Goal: Information Seeking & Learning: Check status

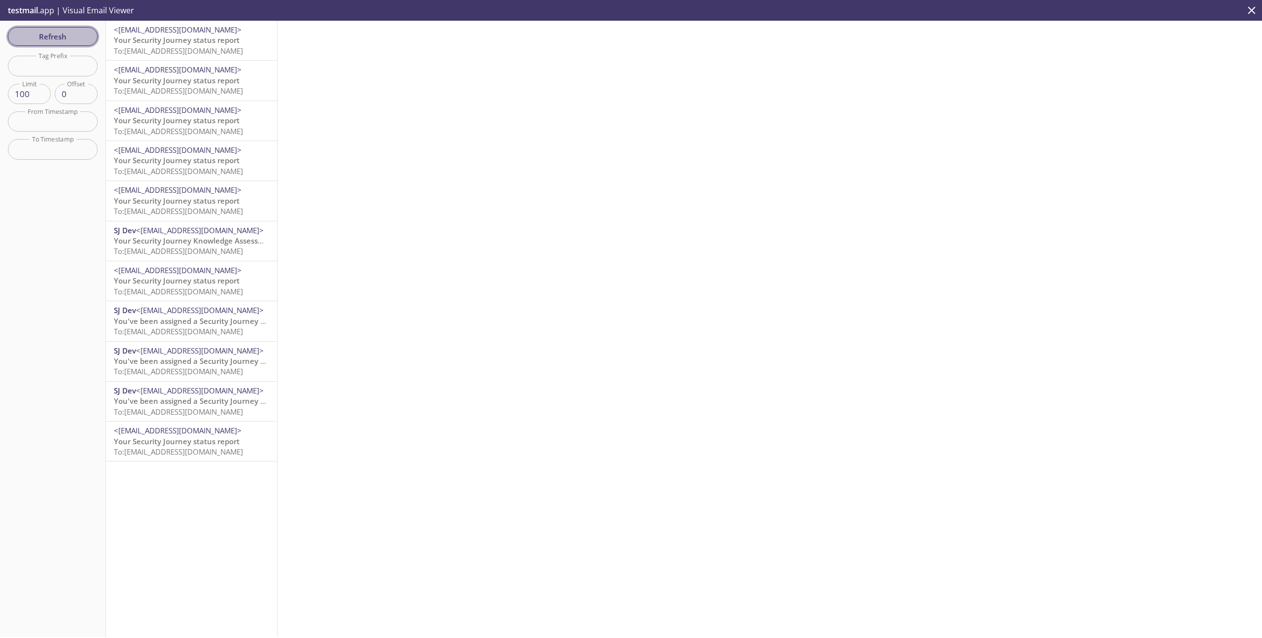
click at [64, 35] on span "Refresh" at bounding box center [53, 36] width 74 height 13
click at [35, 9] on span "testmail" at bounding box center [23, 10] width 30 height 11
click at [97, 12] on p "testmail .app | Visual Email Viewer" at bounding box center [70, 10] width 140 height 21
click at [63, 34] on span "Refresh" at bounding box center [53, 36] width 74 height 13
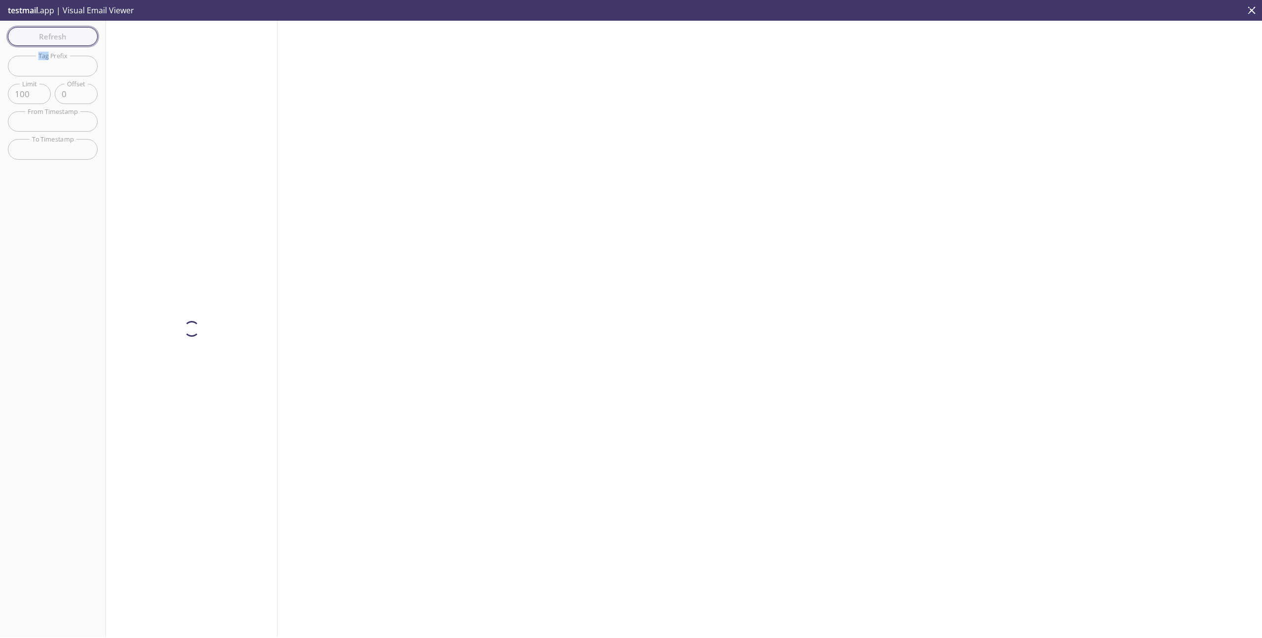
click at [63, 34] on div "Refresh Filters Tag Prefix Tag Prefix Limit 100 Limit Offset 0 Offset From Time…" at bounding box center [53, 329] width 106 height 616
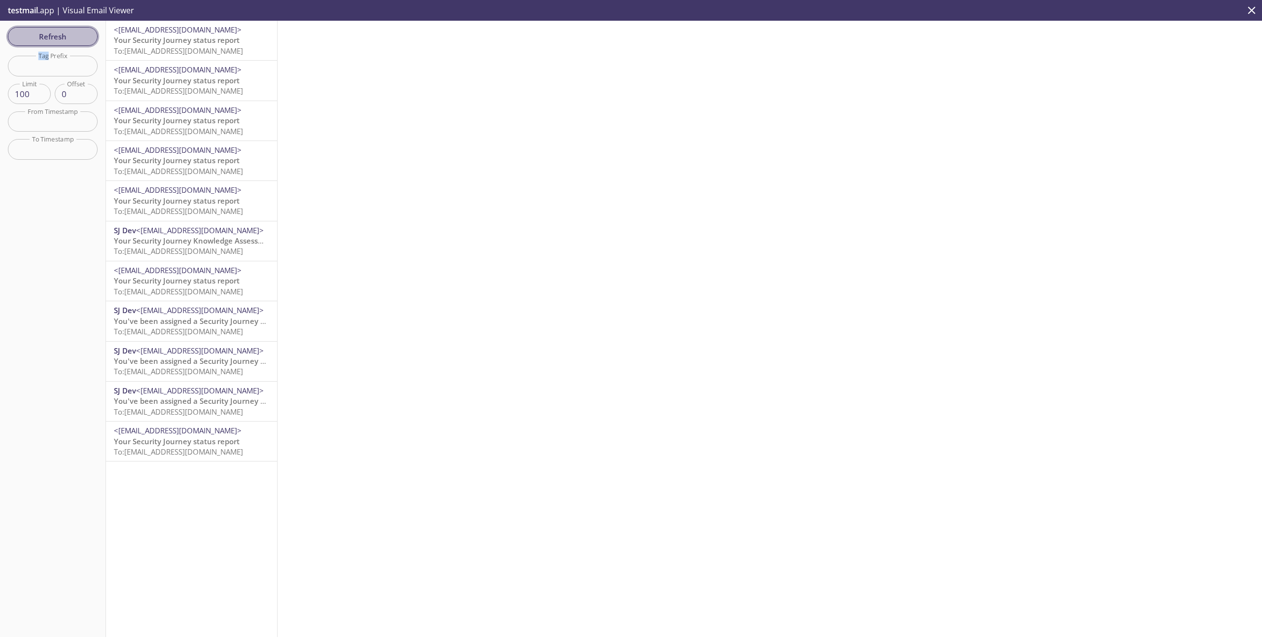
click at [63, 34] on span "Refresh" at bounding box center [53, 36] width 74 height 13
click at [80, 38] on span "Refresh" at bounding box center [53, 36] width 74 height 13
click at [35, 11] on span "testmail" at bounding box center [23, 10] width 30 height 11
click at [86, 9] on p "testmail .app | Visual Email Viewer" at bounding box center [70, 10] width 140 height 21
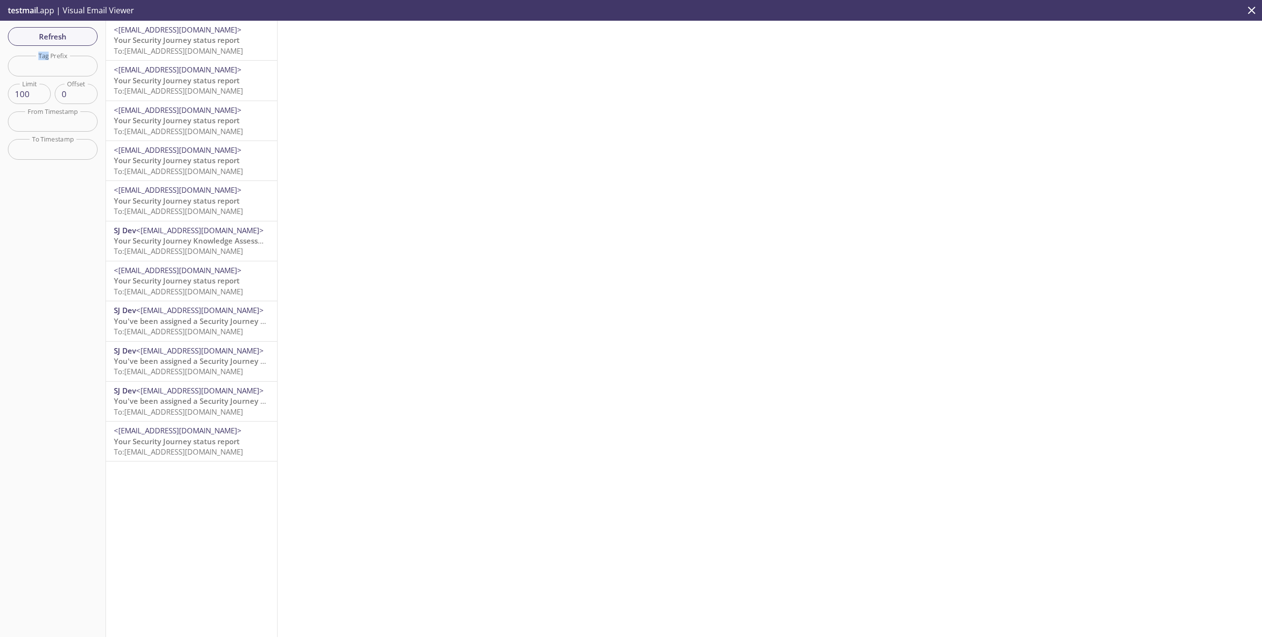
click at [52, 10] on p "testmail .app | Visual Email Viewer" at bounding box center [70, 10] width 140 height 21
click at [68, 39] on span "Refresh" at bounding box center [53, 36] width 74 height 13
click at [68, 39] on div "Refresh Filters Tag Prefix Tag Prefix Limit 100 Limit Offset 0 Offset From Time…" at bounding box center [53, 329] width 106 height 616
click at [130, 52] on span "To: [EMAIL_ADDRESS][DOMAIN_NAME]" at bounding box center [178, 51] width 129 height 10
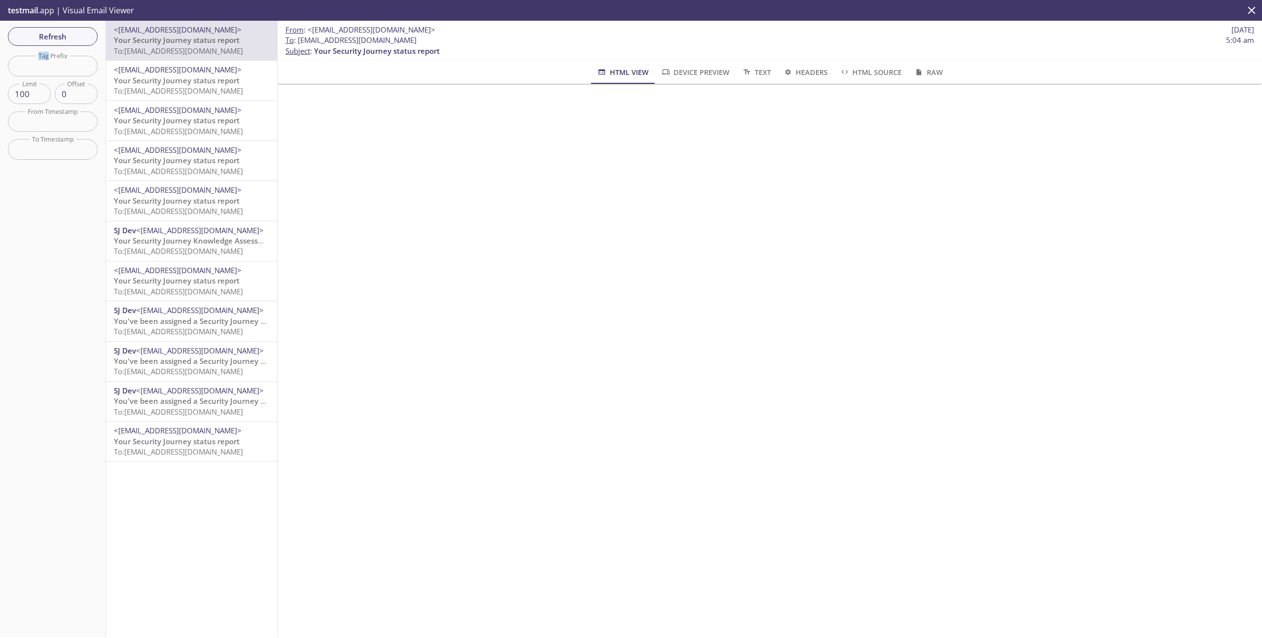
drag, startPoint x: 423, startPoint y: 41, endPoint x: 347, endPoint y: 41, distance: 76.4
click at [347, 41] on span "To : [EMAIL_ADDRESS][DOMAIN_NAME] 5:04 am" at bounding box center [769, 40] width 969 height 10
click at [419, 61] on div "HTML View Device Preview Text Headers HTML Source Raw" at bounding box center [769, 72] width 945 height 24
drag, startPoint x: 422, startPoint y: 39, endPoint x: 298, endPoint y: 44, distance: 124.3
click at [298, 44] on span "To : [EMAIL_ADDRESS][DOMAIN_NAME] 5:04 am" at bounding box center [769, 40] width 969 height 10
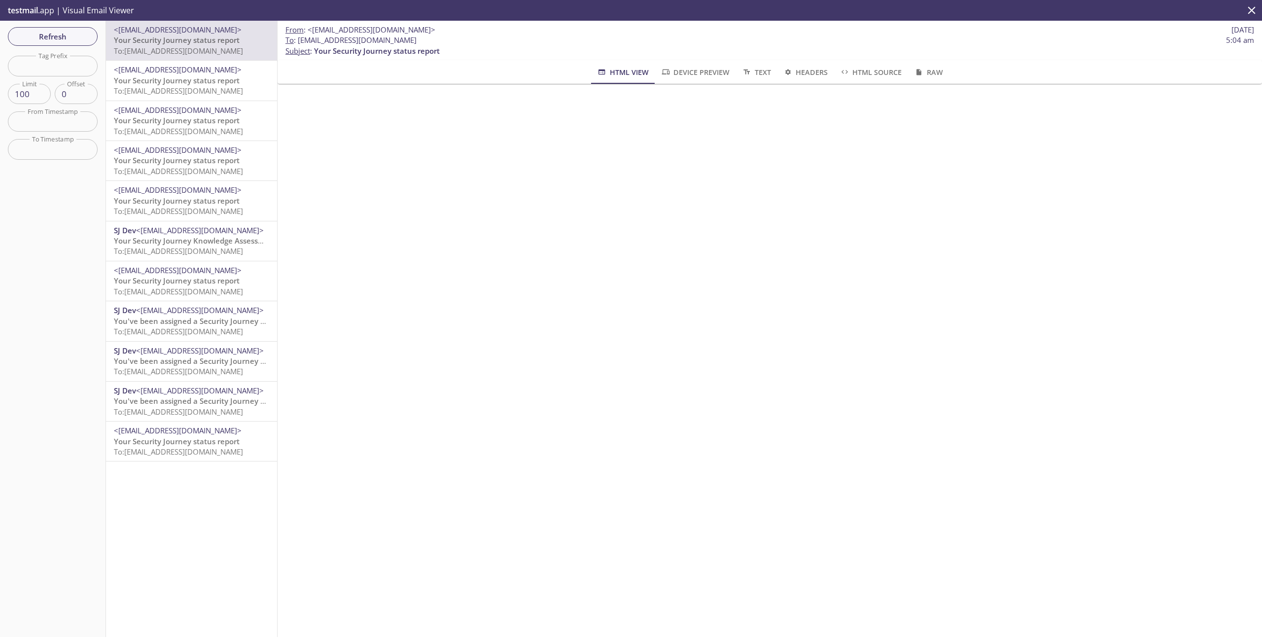
copy span "[EMAIL_ADDRESS][DOMAIN_NAME]"
click at [58, 36] on span "Refresh" at bounding box center [53, 36] width 74 height 13
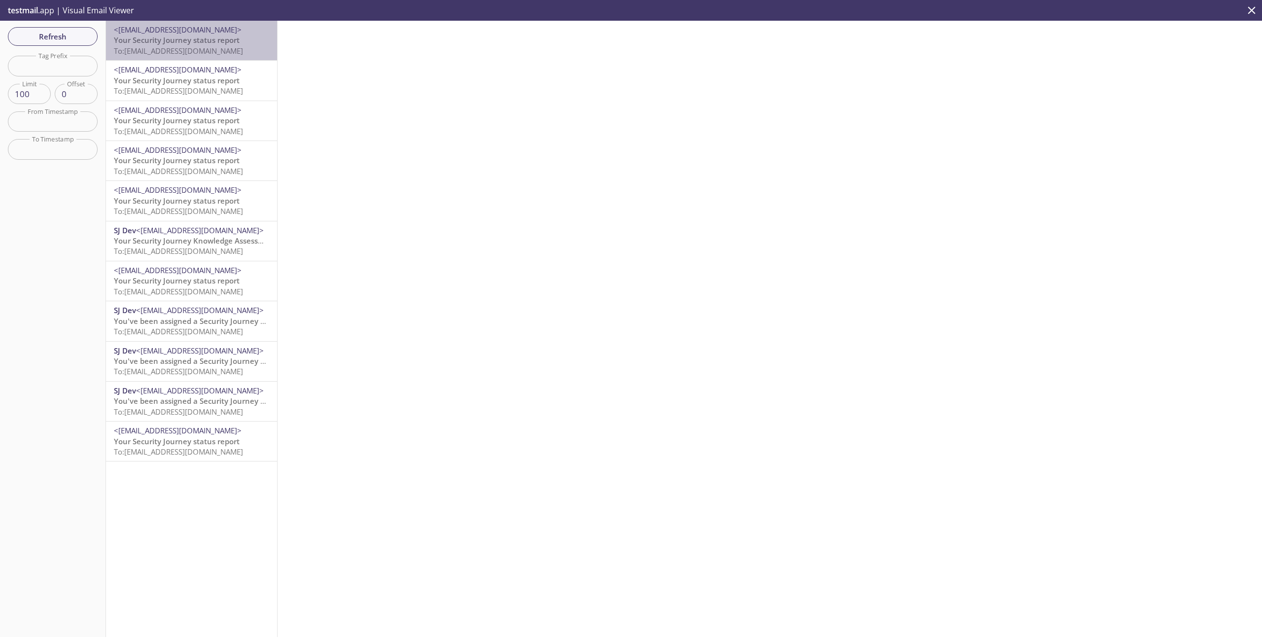
click at [181, 42] on span "Your Security Journey status report" at bounding box center [177, 40] width 126 height 10
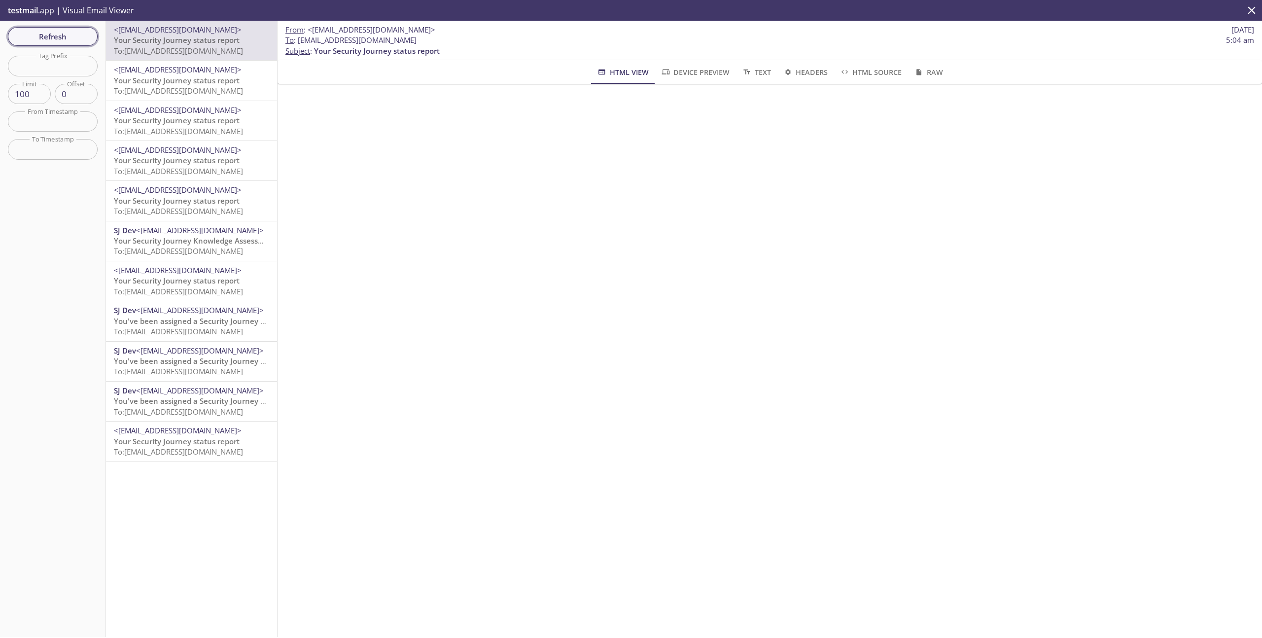
click at [56, 36] on span "Refresh" at bounding box center [53, 36] width 74 height 13
click at [56, 36] on div "Refresh Filters Tag Prefix Tag Prefix Limit 100 Limit Offset 0 Offset From Time…" at bounding box center [53, 329] width 106 height 616
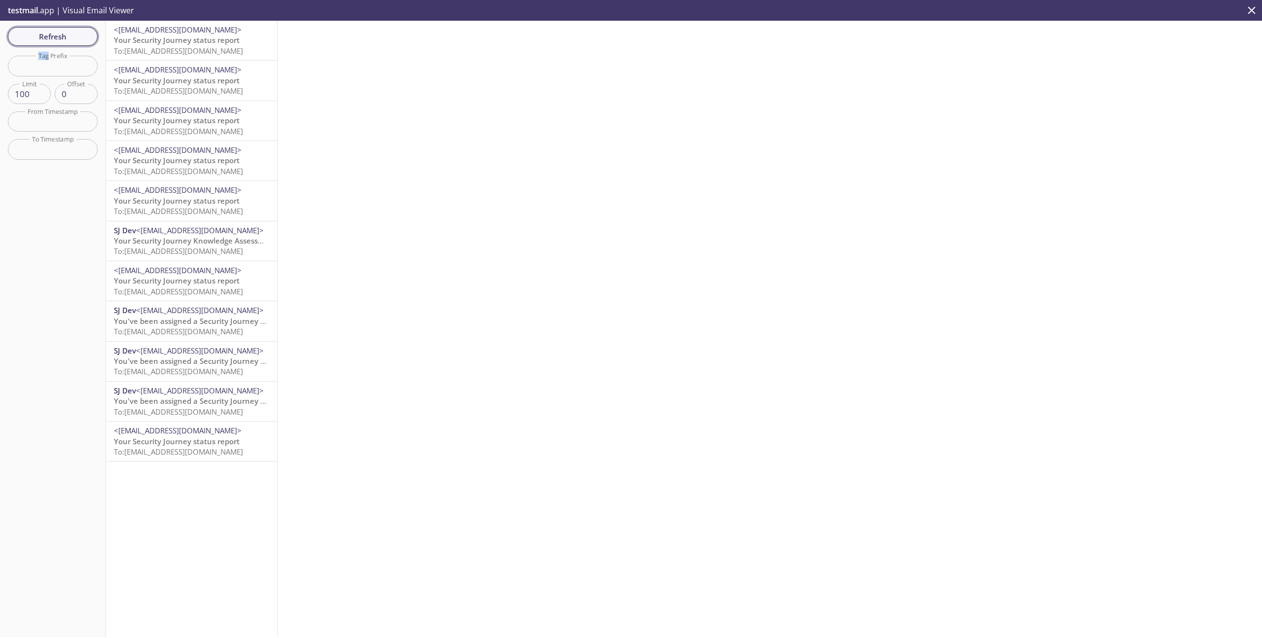
click at [62, 35] on span "Refresh" at bounding box center [53, 36] width 74 height 13
click at [53, 37] on span "Refresh" at bounding box center [53, 36] width 74 height 13
click at [53, 37] on div "Refresh Filters Tag Prefix Tag Prefix Limit 100 Limit Offset 0 Offset From Time…" at bounding box center [53, 329] width 106 height 616
click at [89, 30] on span "Refresh" at bounding box center [53, 36] width 74 height 13
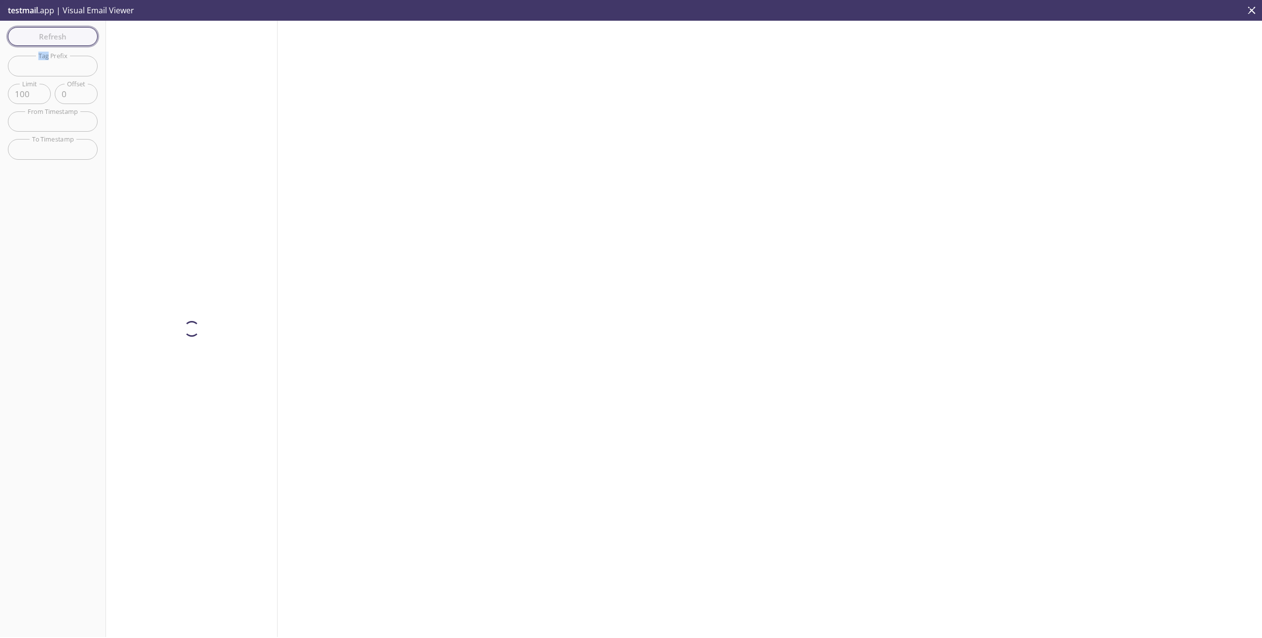
click at [89, 30] on div "Refresh Filters Tag Prefix Tag Prefix Limit 100 Limit Offset 0 Offset From Time…" at bounding box center [53, 329] width 106 height 616
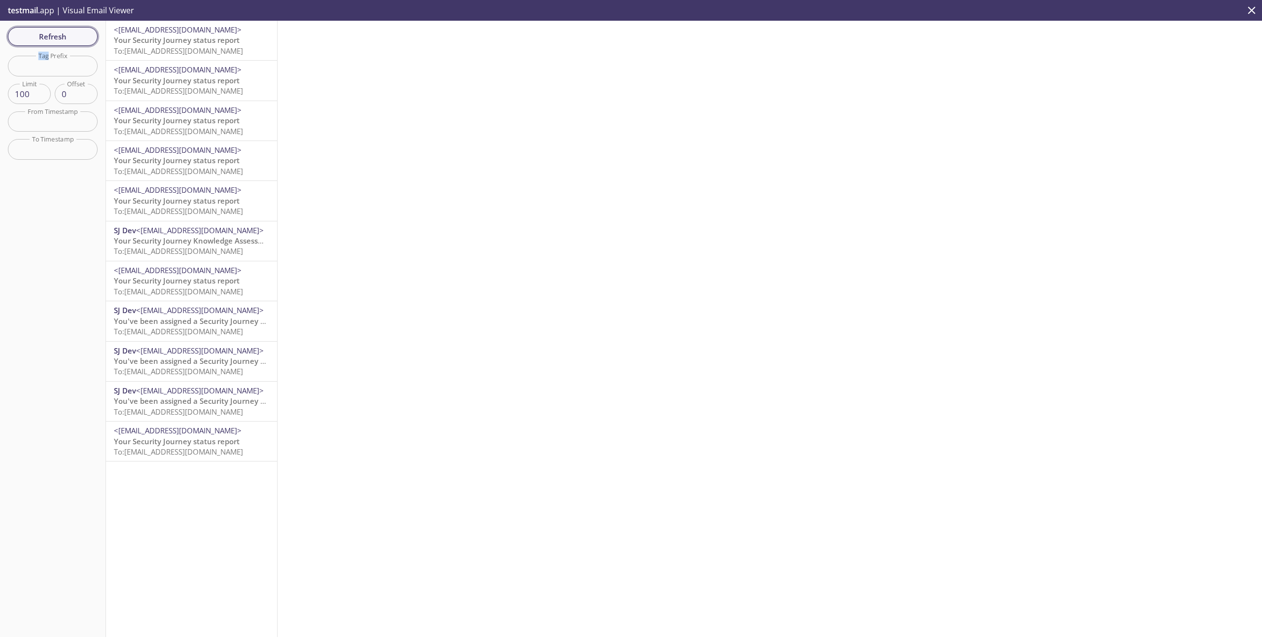
click at [74, 31] on span "Refresh" at bounding box center [53, 36] width 74 height 13
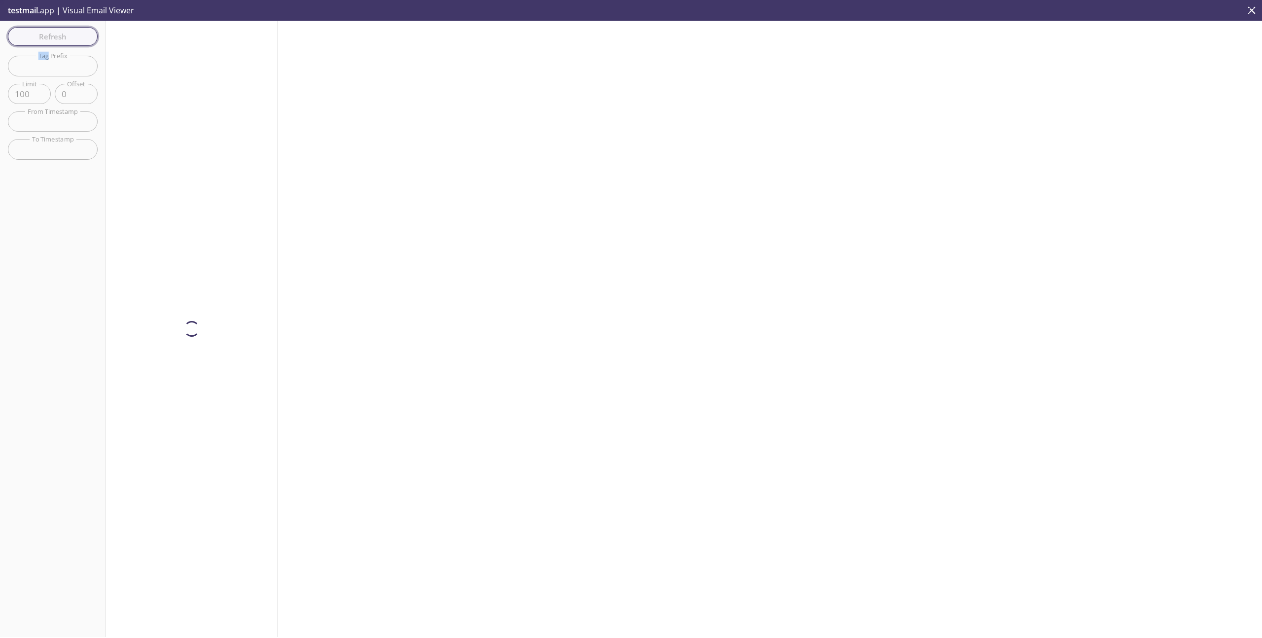
click at [74, 31] on div "Refresh Filters Tag Prefix Tag Prefix Limit 100 Limit Offset 0 Offset From Time…" at bounding box center [53, 329] width 106 height 616
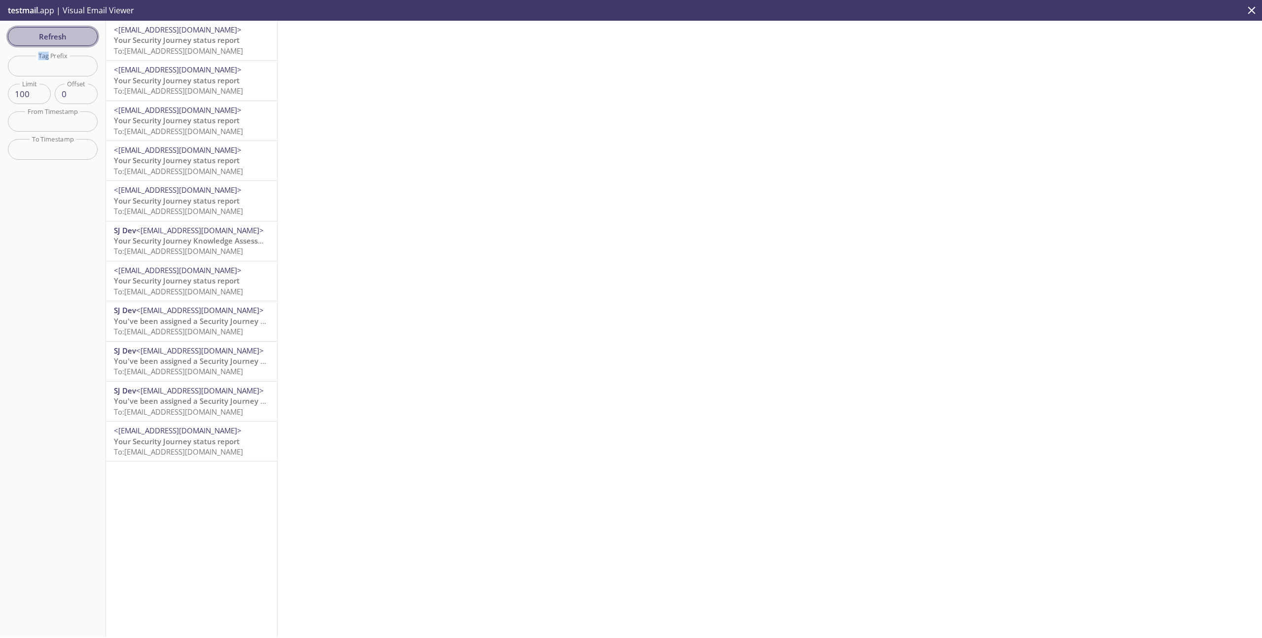
click at [74, 31] on span "Refresh" at bounding box center [53, 36] width 74 height 13
click at [60, 40] on span "Refresh" at bounding box center [53, 36] width 74 height 13
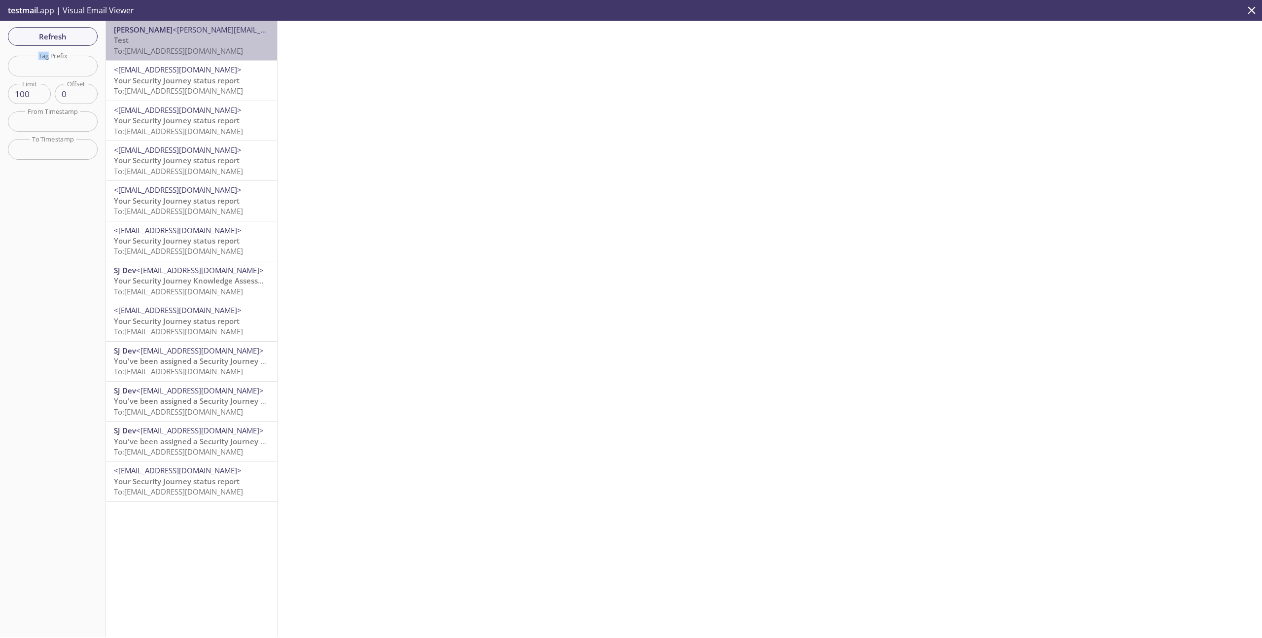
click at [203, 57] on div "[PERSON_NAME] <[PERSON_NAME][EMAIL_ADDRESS][DOMAIN_NAME]> Test To: [EMAIL_ADDRE…" at bounding box center [191, 40] width 171 height 39
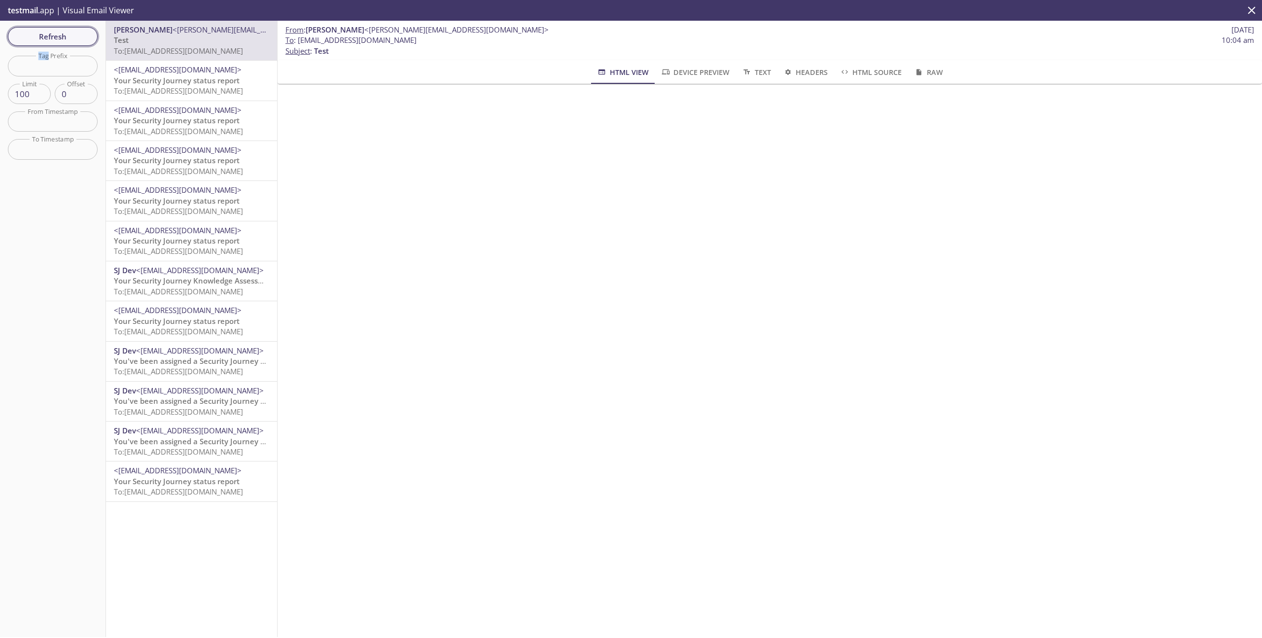
click at [59, 40] on span "Refresh" at bounding box center [53, 36] width 74 height 13
click at [59, 40] on div "Refresh Filters Tag Prefix Tag Prefix Limit 100 Limit Offset 0 Offset From Time…" at bounding box center [53, 329] width 106 height 616
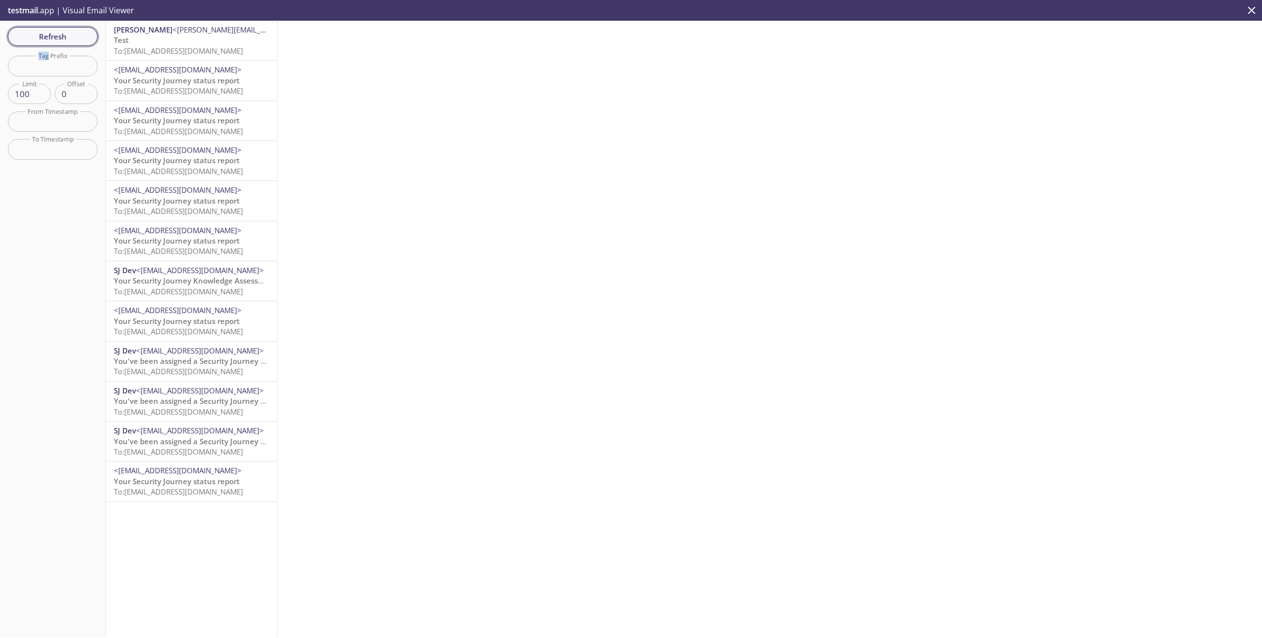
click at [59, 40] on span "Refresh" at bounding box center [53, 36] width 74 height 13
click at [163, 41] on p "Test To: [EMAIL_ADDRESS][DOMAIN_NAME]" at bounding box center [191, 45] width 155 height 21
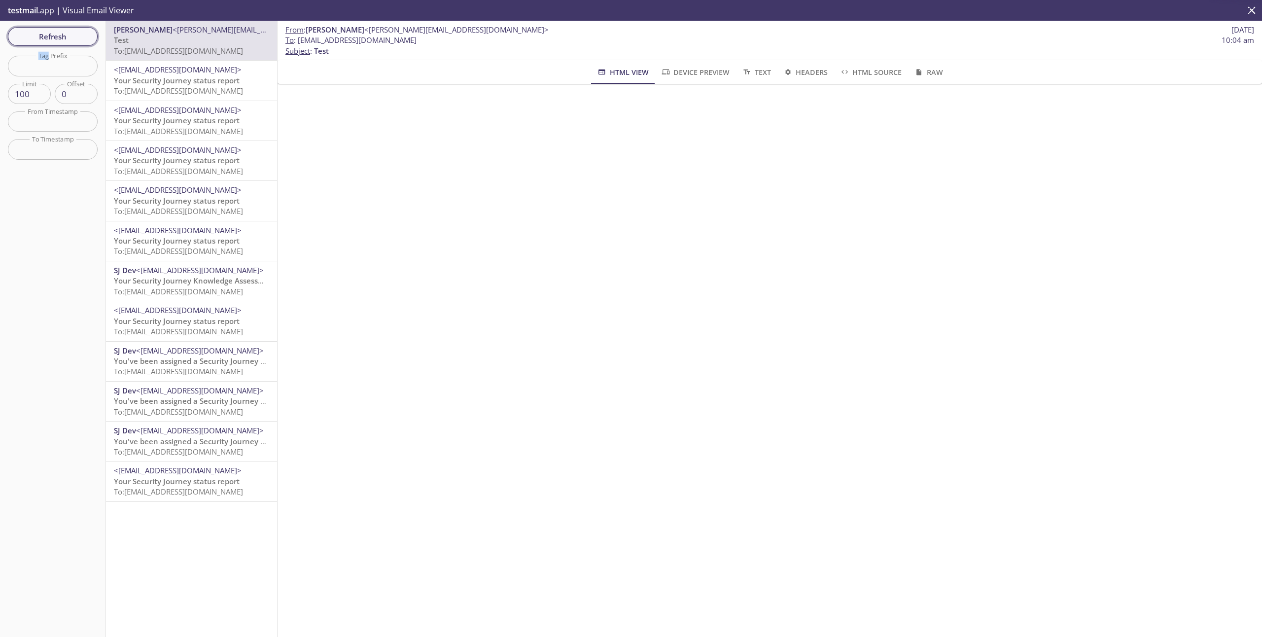
click at [69, 38] on span "Refresh" at bounding box center [53, 36] width 74 height 13
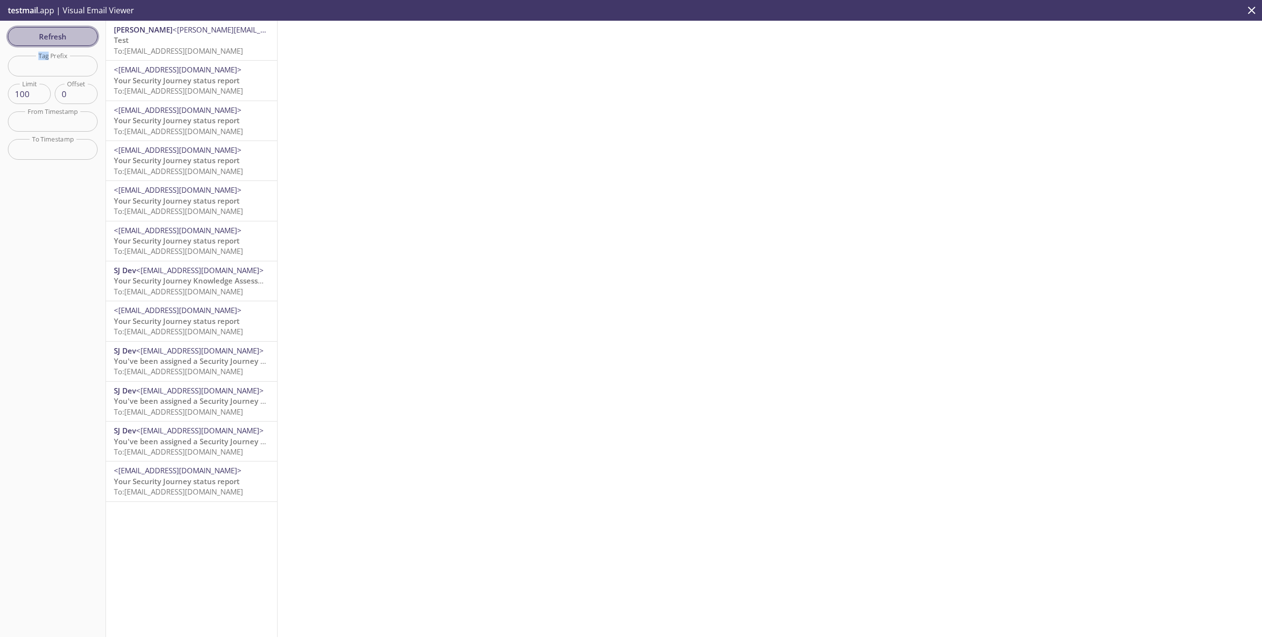
click at [69, 38] on span "Refresh" at bounding box center [53, 36] width 74 height 13
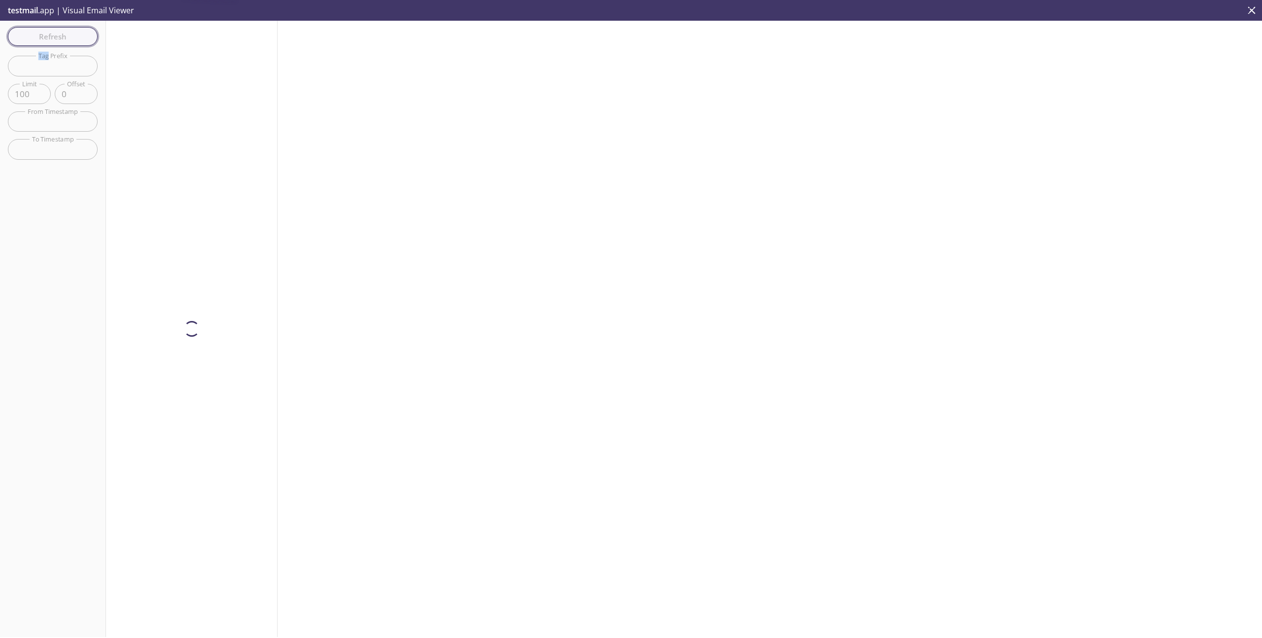
click at [69, 38] on div "Refresh Filters Tag Prefix Tag Prefix Limit 100 Limit Offset 0 Offset From Time…" at bounding box center [53, 329] width 106 height 616
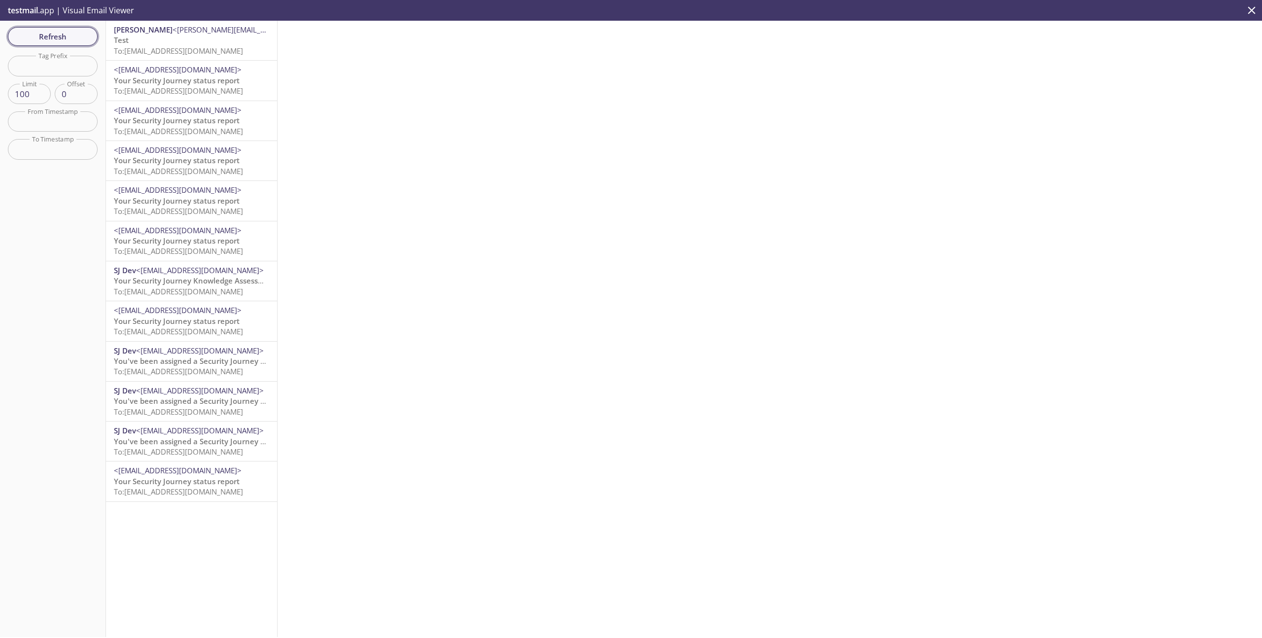
click at [69, 38] on span "Refresh" at bounding box center [53, 36] width 74 height 13
click at [69, 34] on span "Refresh" at bounding box center [53, 36] width 74 height 13
click at [51, 41] on span "Refresh" at bounding box center [53, 36] width 74 height 13
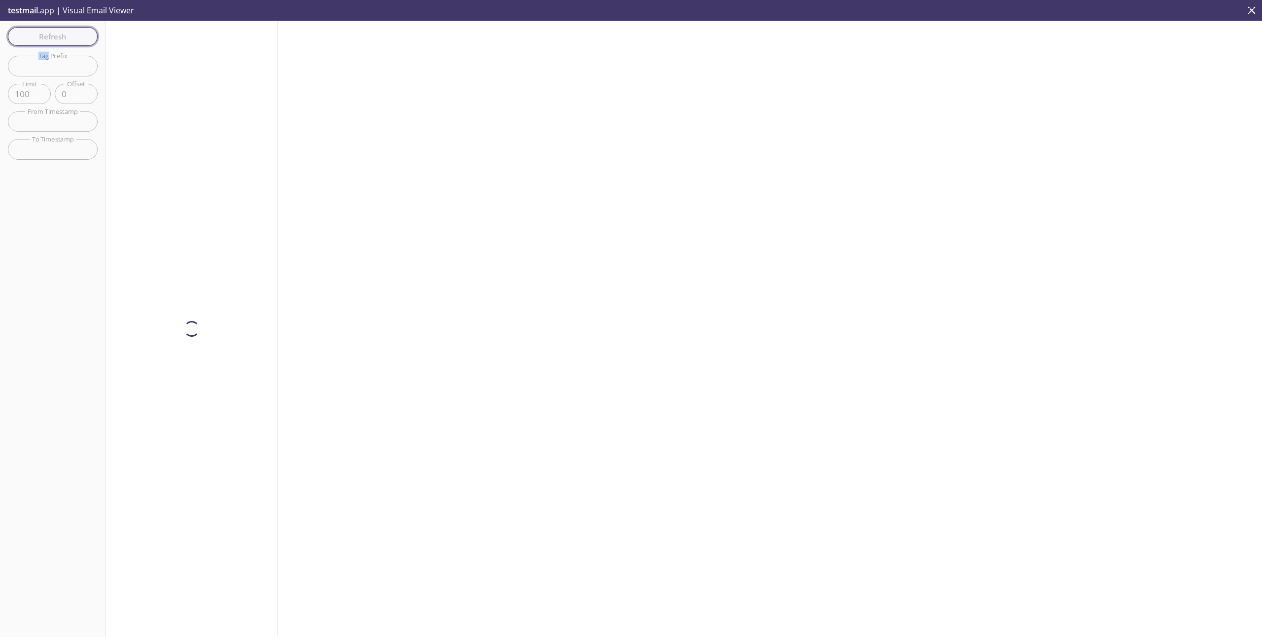
click at [51, 41] on div "Refresh Filters Tag Prefix Tag Prefix Limit 100 Limit Offset 0 Offset From Time…" at bounding box center [53, 329] width 106 height 616
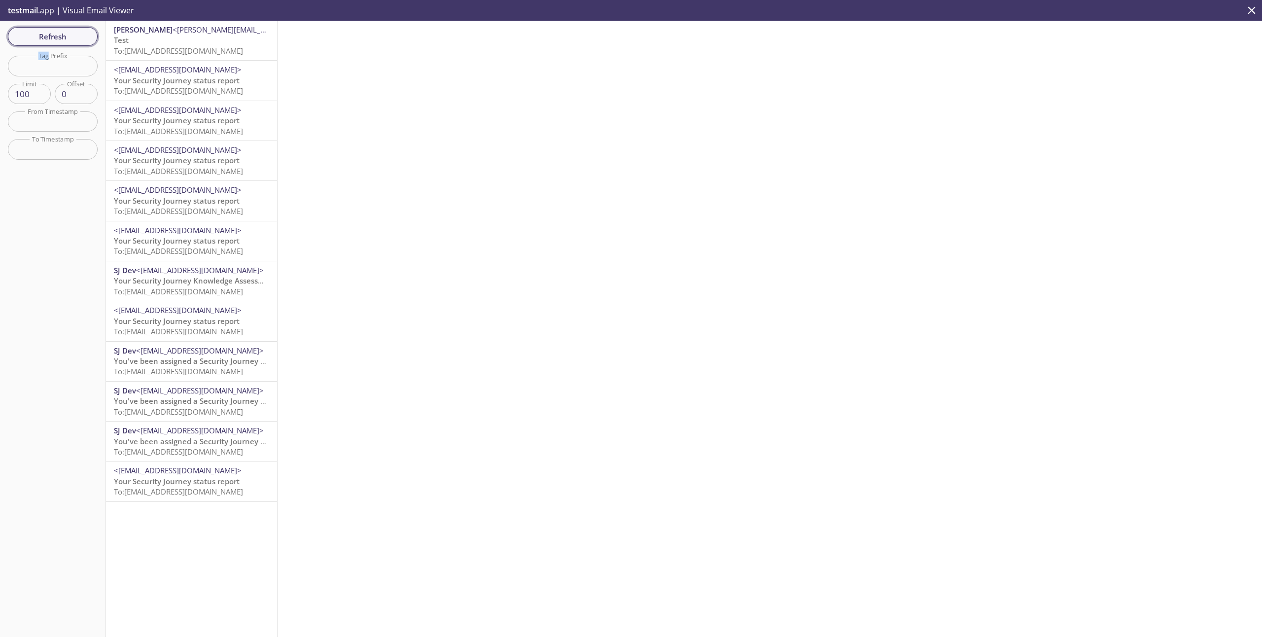
click at [66, 37] on span "Refresh" at bounding box center [53, 36] width 74 height 13
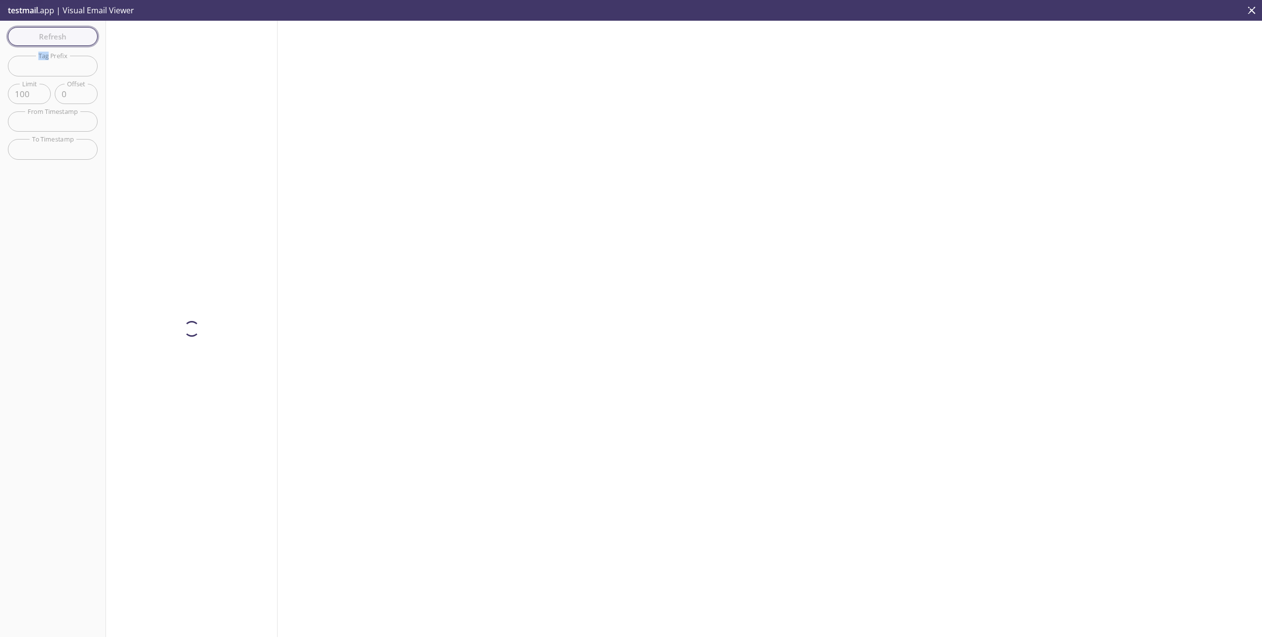
click at [66, 37] on div "Refresh Filters Tag Prefix Tag Prefix Limit 100 Limit Offset 0 Offset From Time…" at bounding box center [53, 329] width 106 height 616
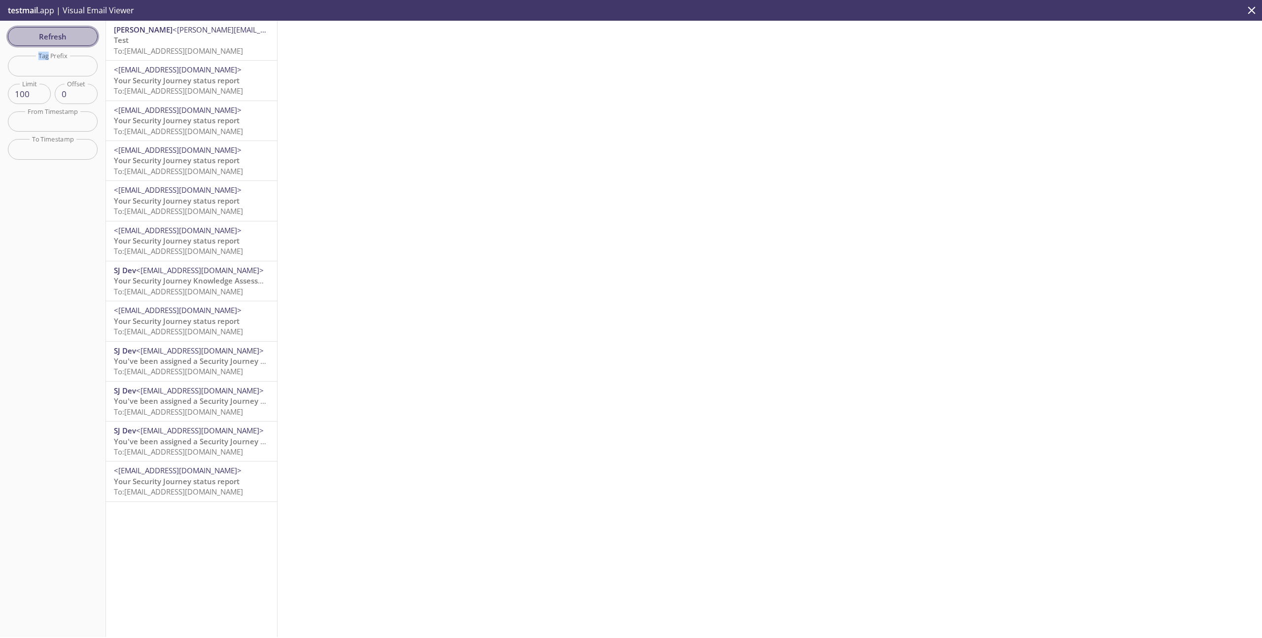
click at [50, 39] on span "Refresh" at bounding box center [53, 36] width 74 height 13
